Goal: Browse casually

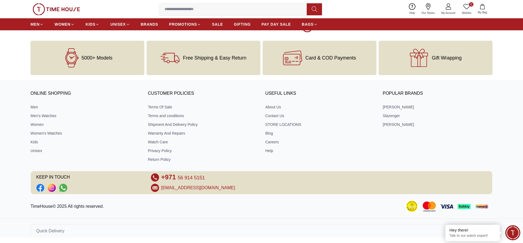
scroll to position [905, 0]
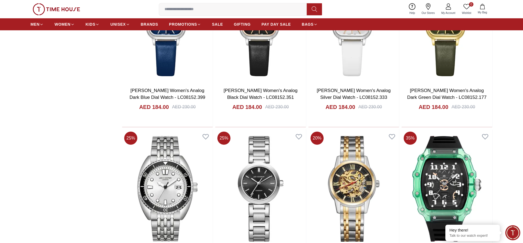
scroll to position [2596, 0]
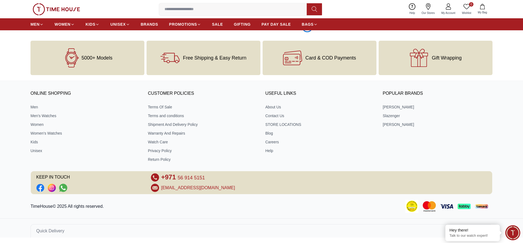
scroll to position [4286, 0]
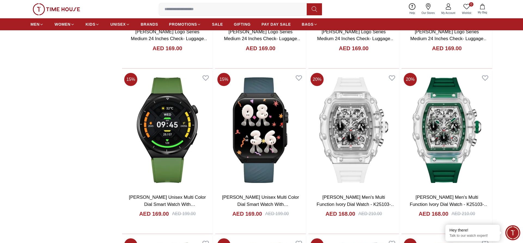
scroll to position [6824, 0]
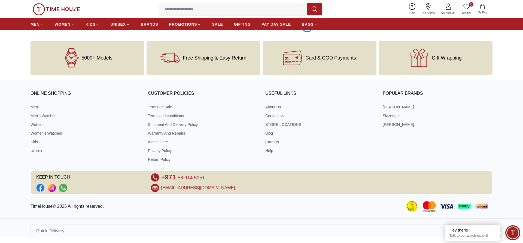
scroll to position [7668, 0]
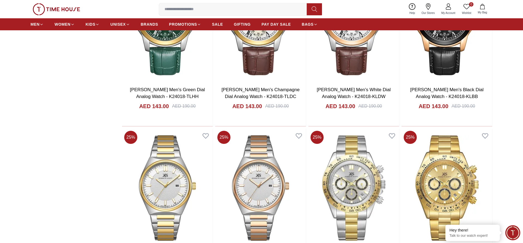
scroll to position [11051, 0]
